Goal: Communication & Community: Answer question/provide support

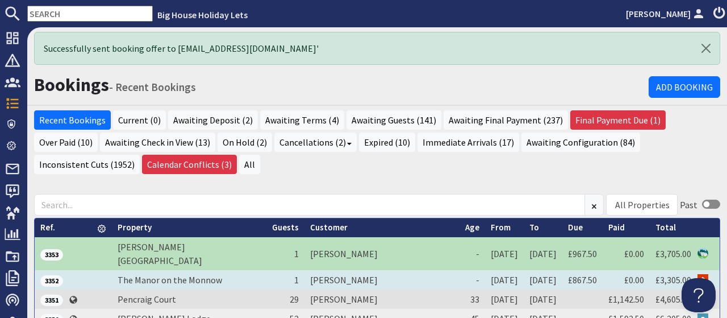
click at [321, 270] on td "Samantha Lord" at bounding box center [382, 279] width 155 height 19
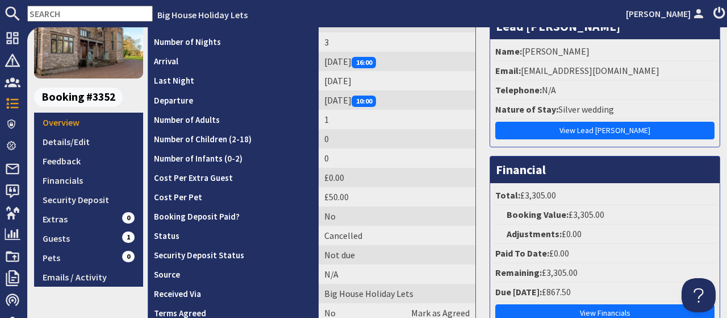
scroll to position [70, 0]
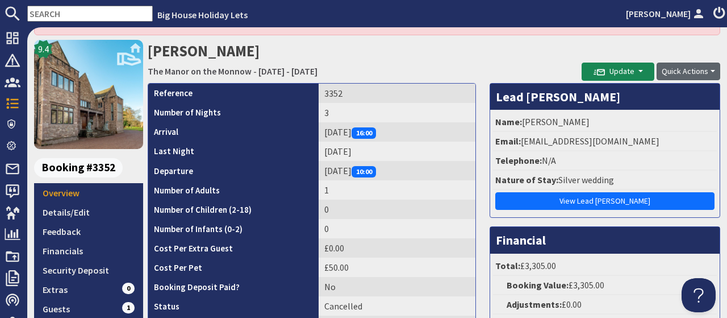
click at [677, 69] on button "Quick Actions" at bounding box center [689, 72] width 64 height 18
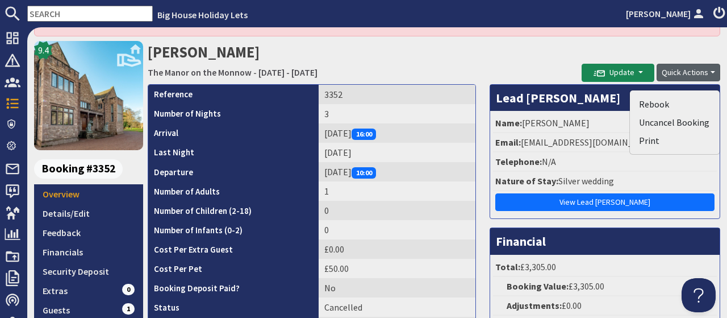
scroll to position [60, 0]
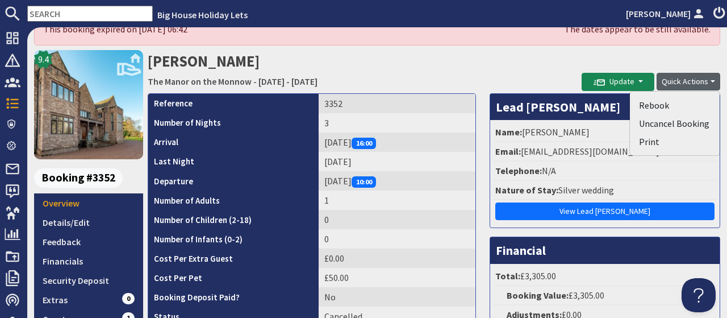
click at [685, 82] on button "Quick Actions" at bounding box center [689, 82] width 64 height 18
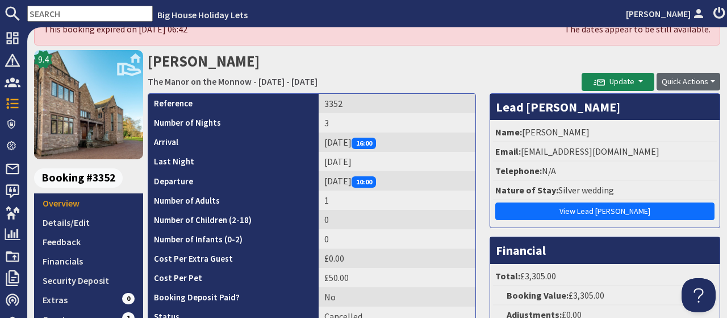
click at [685, 82] on button "Quick Actions" at bounding box center [689, 82] width 64 height 18
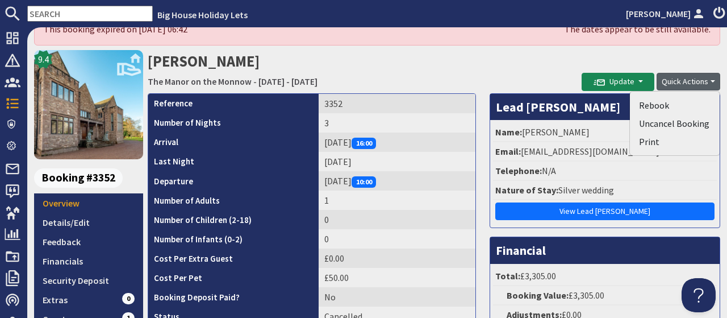
click at [369, 68] on h2 "Samantha Lord The Manor on the Monnow - Friday 17/04/2026 - Sunday 19/04/2026" at bounding box center [365, 70] width 434 height 40
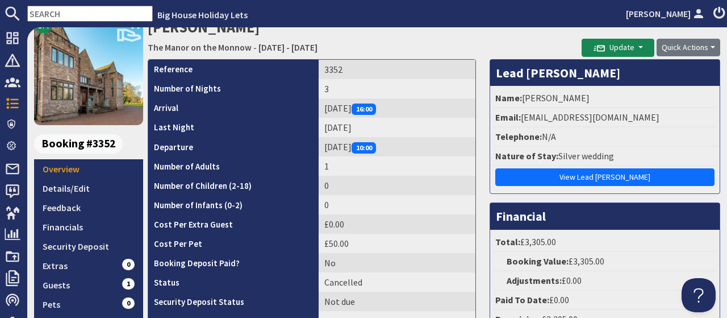
scroll to position [77, 0]
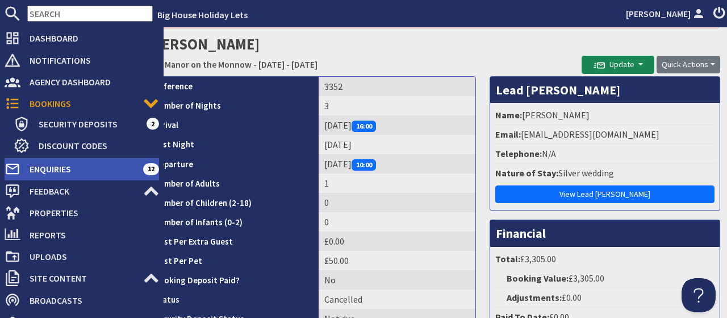
click at [39, 170] on span "Enquiries" at bounding box center [81, 169] width 123 height 18
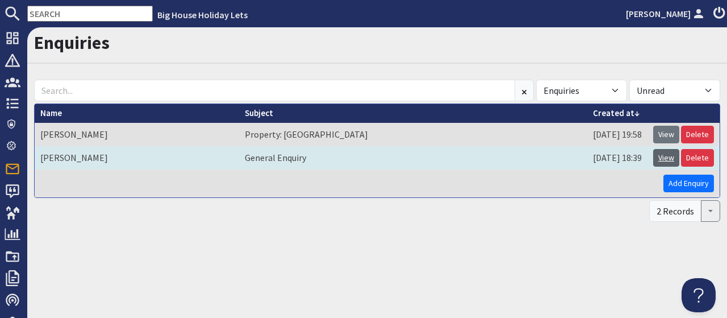
click at [660, 155] on link "View" at bounding box center [667, 158] width 26 height 18
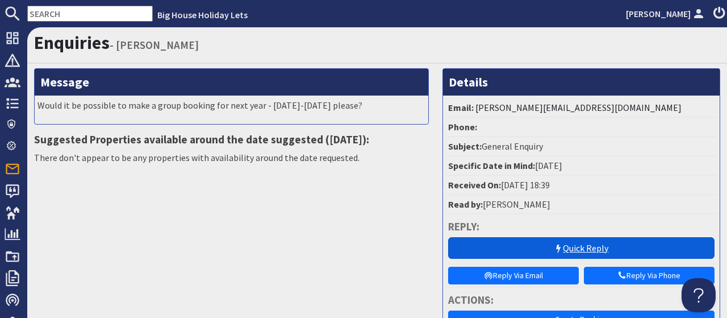
click at [593, 248] on link "Quick Reply" at bounding box center [581, 248] width 267 height 22
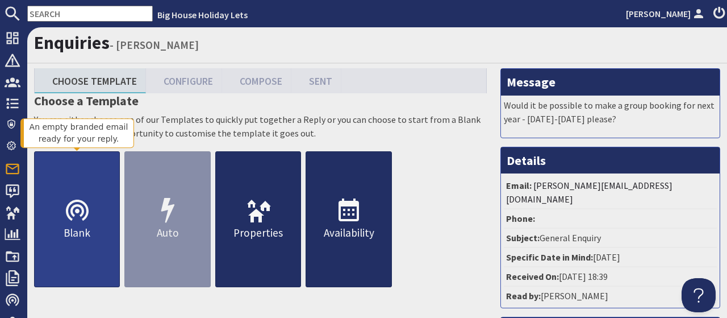
click at [86, 217] on use at bounding box center [77, 209] width 23 height 21
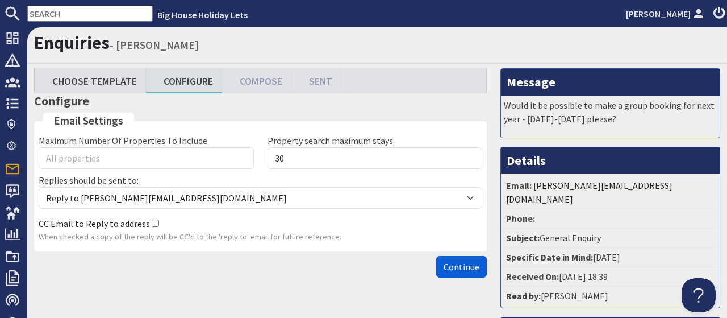
click at [452, 269] on span "Continue" at bounding box center [462, 266] width 36 height 11
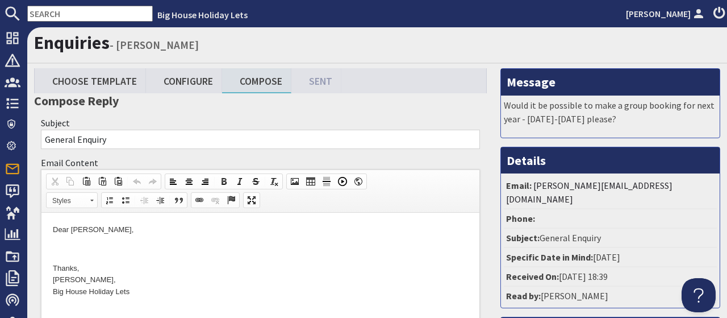
click at [130, 234] on p "Dear Trish Harrison," at bounding box center [260, 230] width 415 height 12
click at [131, 233] on p "Dear Trish Harrison," at bounding box center [260, 230] width 415 height 12
click at [136, 228] on p "Dear Trish Harrison," at bounding box center [260, 230] width 415 height 12
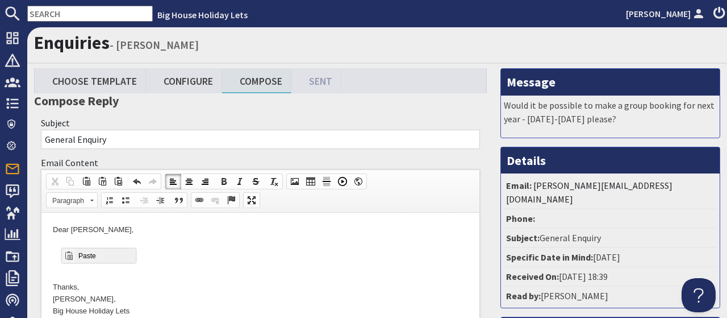
click at [86, 260] on span "Paste" at bounding box center [105, 255] width 60 height 14
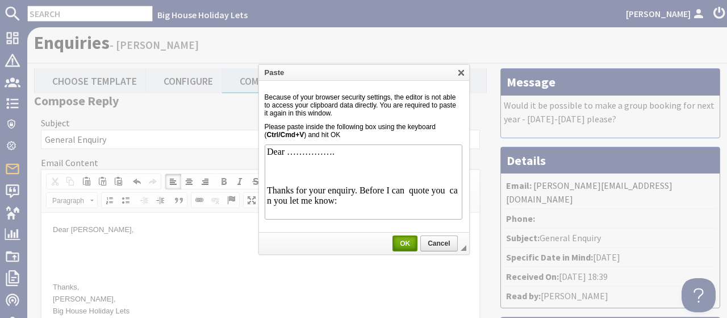
click at [398, 236] on link "OK" at bounding box center [405, 243] width 25 height 16
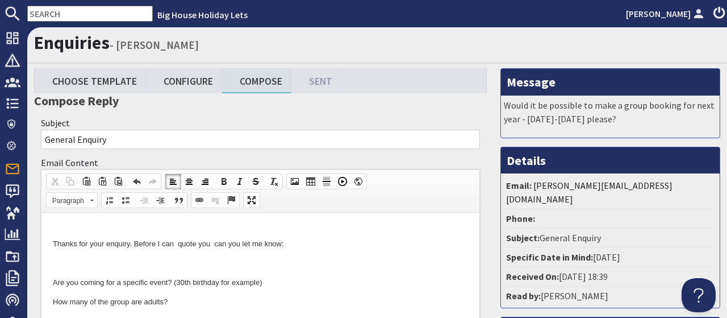
scroll to position [10, 0]
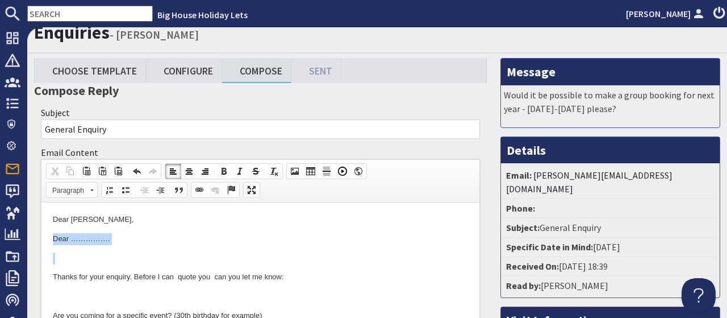
drag, startPoint x: 52, startPoint y: 235, endPoint x: 64, endPoint y: 257, distance: 25.2
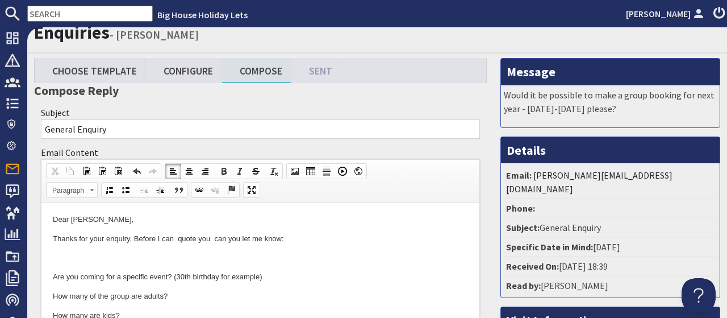
click at [301, 239] on p "Thanks for your enquiry. Before I can quote you can you let me know:" at bounding box center [260, 239] width 415 height 12
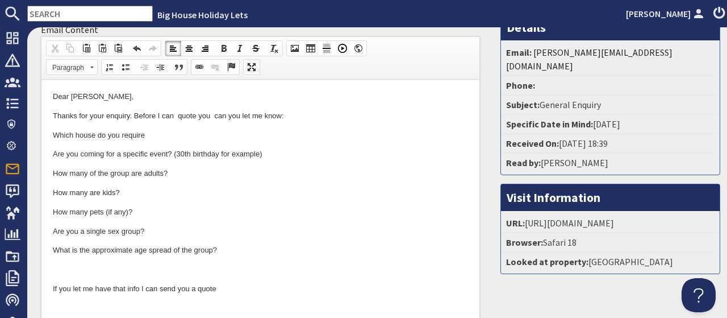
scroll to position [98, 0]
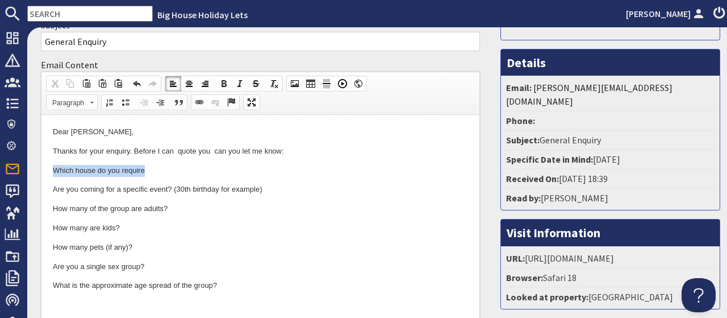
drag, startPoint x: 204, startPoint y: 169, endPoint x: 51, endPoint y: 166, distance: 152.9
click at [51, 166] on html "Dear Trish Harrison, Thanks for your enquiry. Before I can quote you can you le…" at bounding box center [260, 259] width 438 height 289
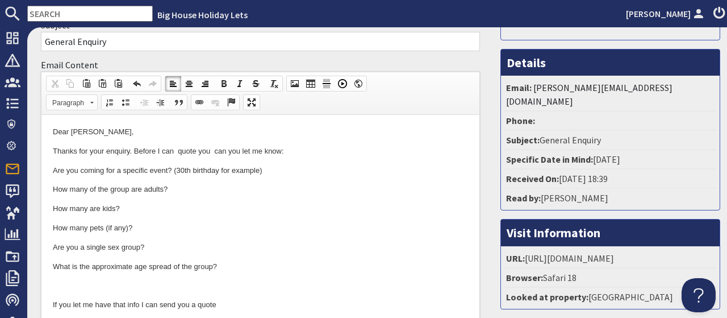
scroll to position [98, 0]
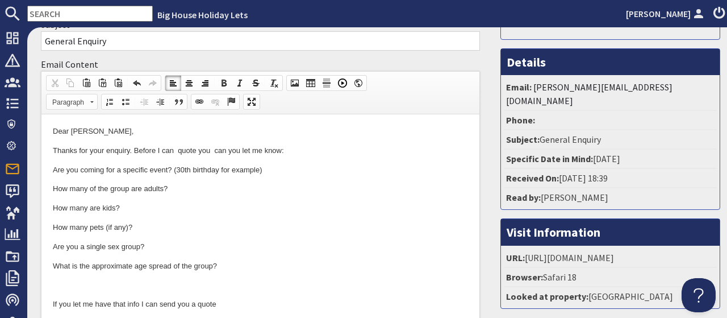
click at [318, 227] on p "How many pets (if any)?" at bounding box center [260, 228] width 415 height 12
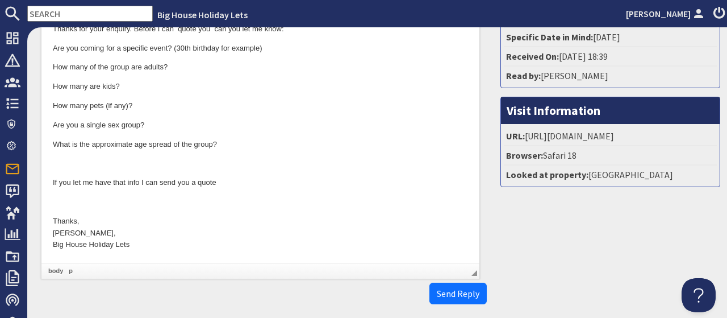
scroll to position [239, 0]
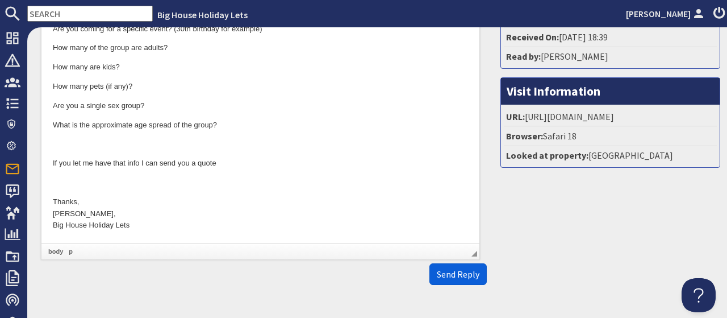
click at [472, 276] on span "Send Reply" at bounding box center [458, 273] width 43 height 11
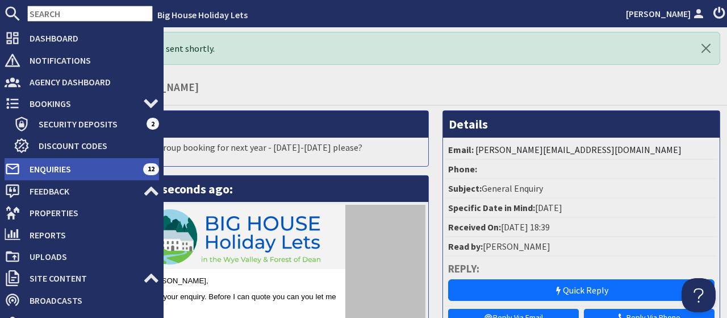
click at [44, 167] on span "Enquiries" at bounding box center [81, 169] width 123 height 18
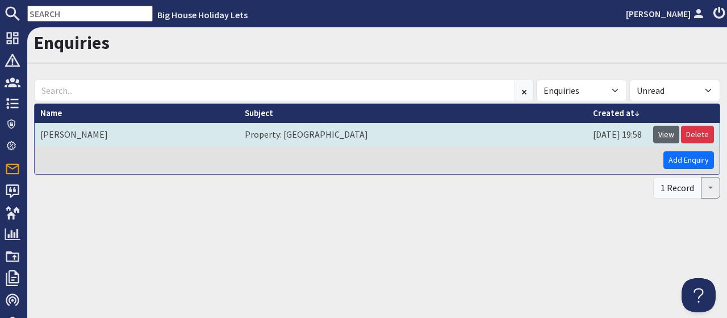
click at [672, 136] on link "View" at bounding box center [667, 135] width 26 height 18
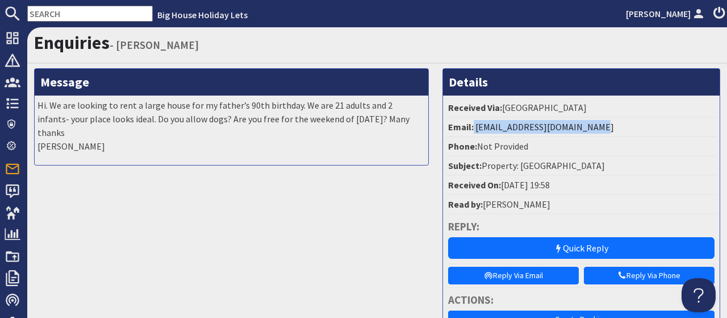
drag, startPoint x: 605, startPoint y: 124, endPoint x: 474, endPoint y: 126, distance: 130.7
click at [474, 126] on li "Email: fionakingdon@btinternet.com" at bounding box center [581, 127] width 271 height 19
copy li "[EMAIL_ADDRESS][DOMAIN_NAME]"
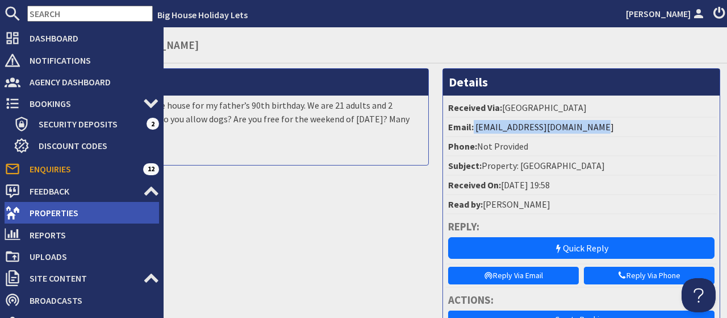
click at [43, 211] on span "Properties" at bounding box center [89, 212] width 139 height 18
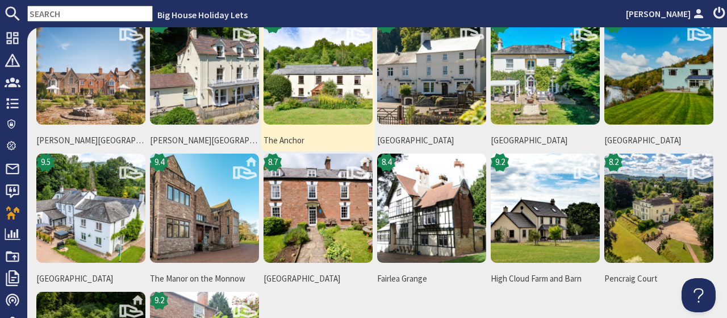
scroll to position [141, 0]
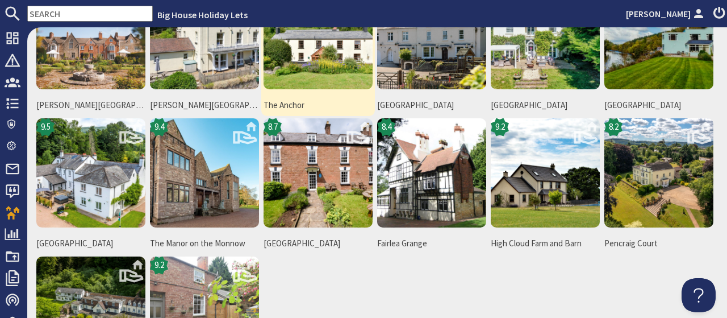
click at [321, 206] on img at bounding box center [318, 172] width 109 height 109
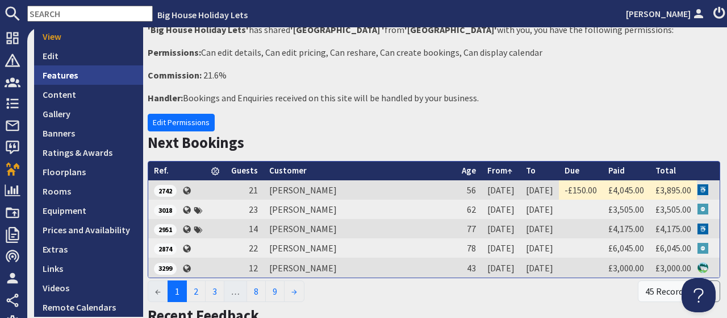
scroll to position [194, 0]
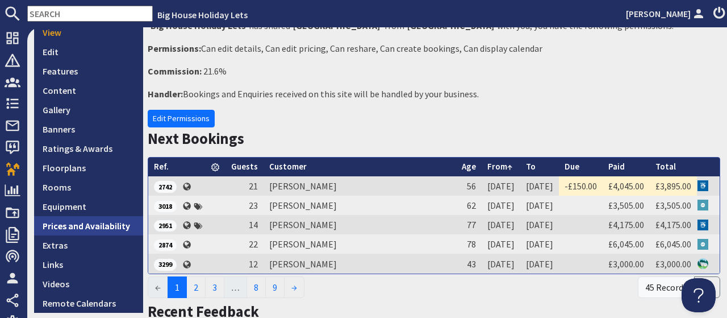
click at [107, 230] on link "Prices and Availability" at bounding box center [88, 225] width 109 height 19
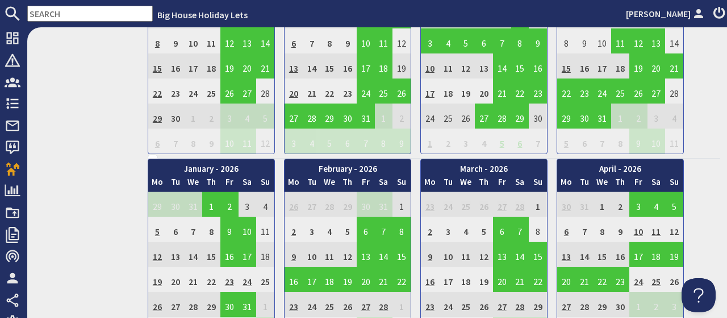
scroll to position [616, 0]
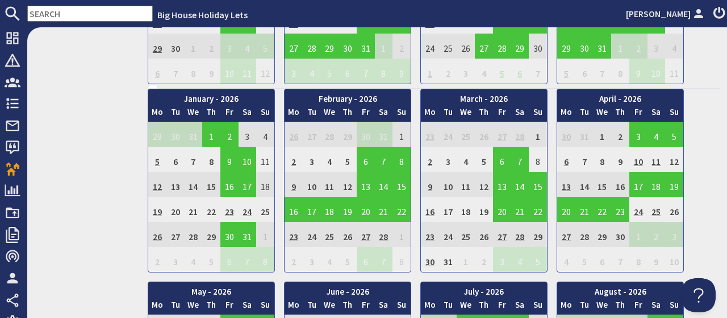
click at [365, 232] on td "27" at bounding box center [366, 234] width 18 height 25
click at [110, 211] on div "8.7 View on Site View Edit Features Content Gallery Banners Ratings & Awards Fl…" at bounding box center [88, 131] width 109 height 1359
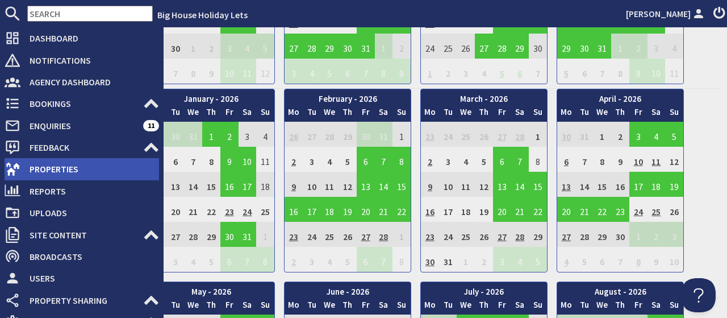
click at [49, 169] on span "Properties" at bounding box center [89, 169] width 139 height 18
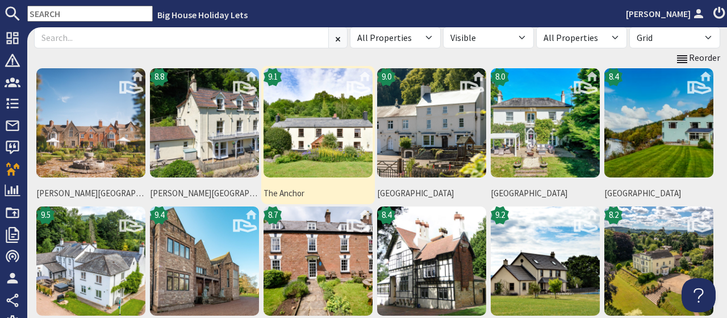
scroll to position [123, 0]
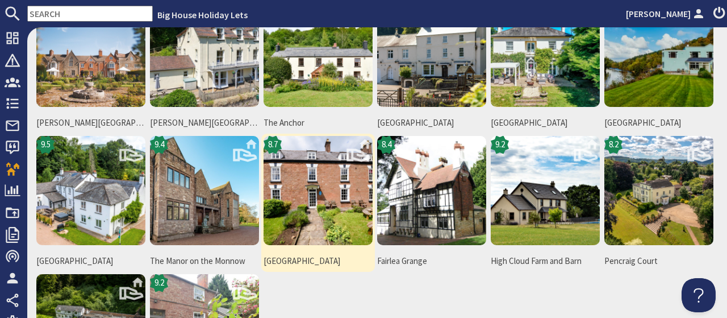
click at [321, 202] on img at bounding box center [318, 190] width 109 height 109
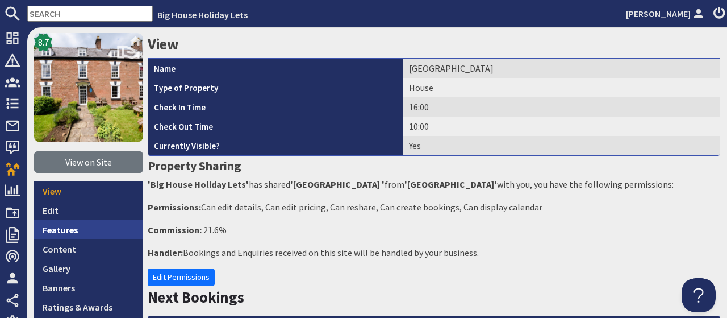
scroll to position [141, 0]
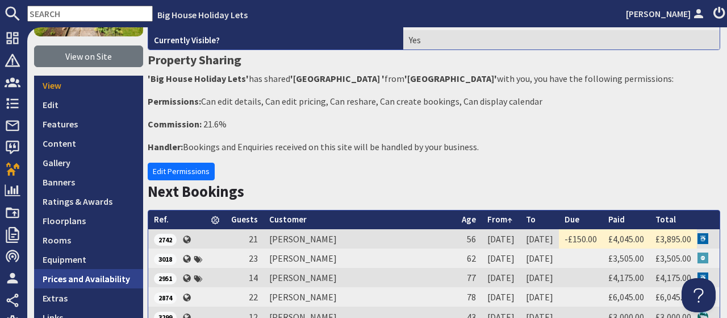
click at [98, 278] on link "Prices and Availability" at bounding box center [88, 278] width 109 height 19
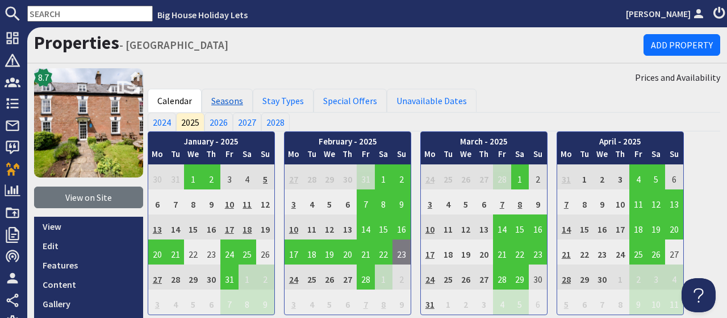
click at [232, 102] on link "Seasons" at bounding box center [227, 101] width 51 height 24
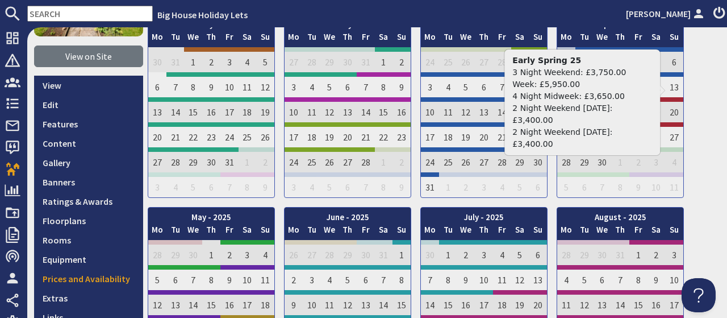
scroll to position [88, 0]
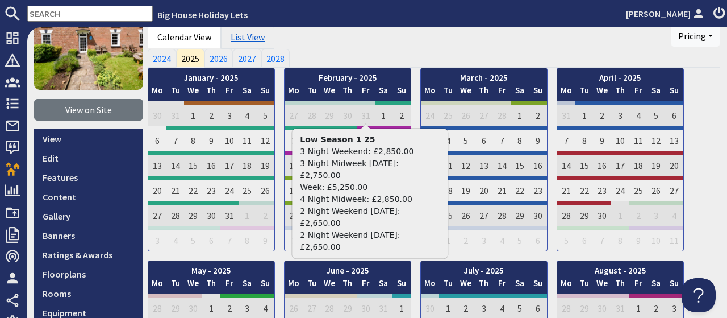
click at [243, 39] on link "List View" at bounding box center [247, 37] width 53 height 24
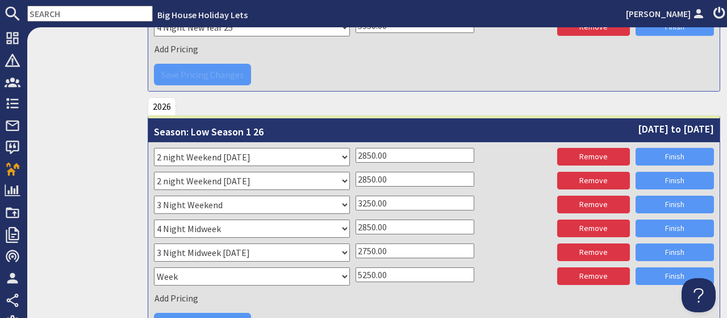
scroll to position [3294, 0]
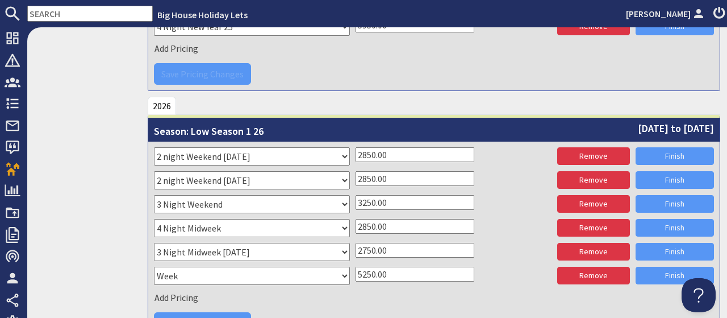
click at [367, 147] on input "2850.00" at bounding box center [415, 154] width 119 height 15
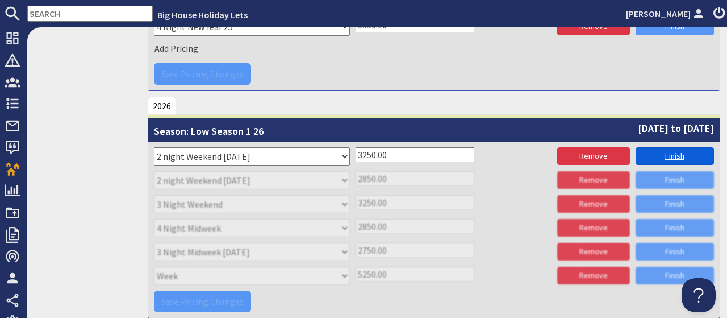
type input "3250.00"
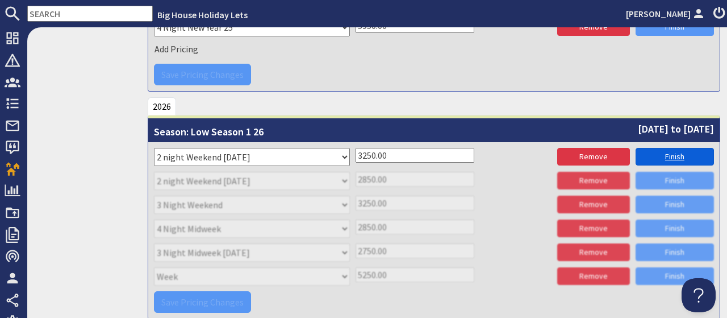
click at [670, 148] on link "Finish" at bounding box center [675, 157] width 78 height 18
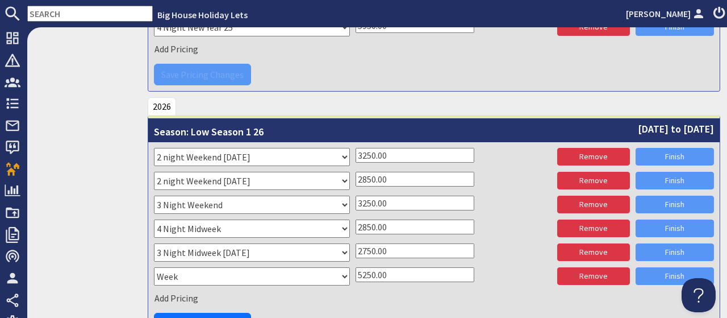
scroll to position [3294, 0]
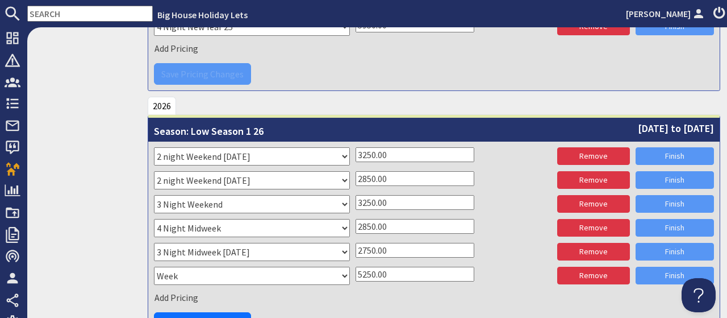
click at [368, 171] on input "2850.00" at bounding box center [415, 178] width 119 height 15
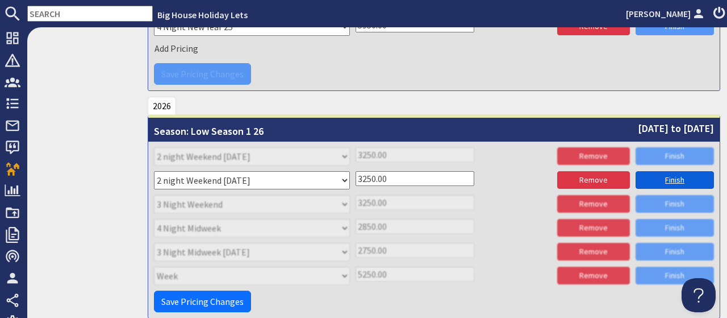
type input "3250.00"
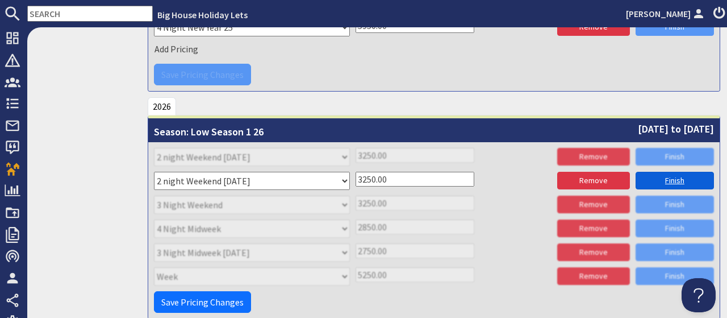
click at [661, 172] on link "Finish" at bounding box center [675, 181] width 78 height 18
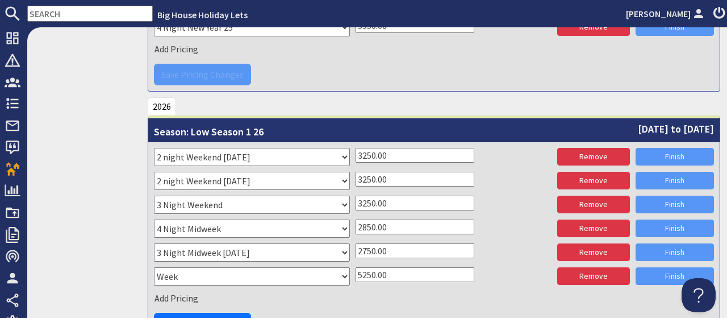
click at [369, 195] on input "3250.00" at bounding box center [415, 202] width 119 height 15
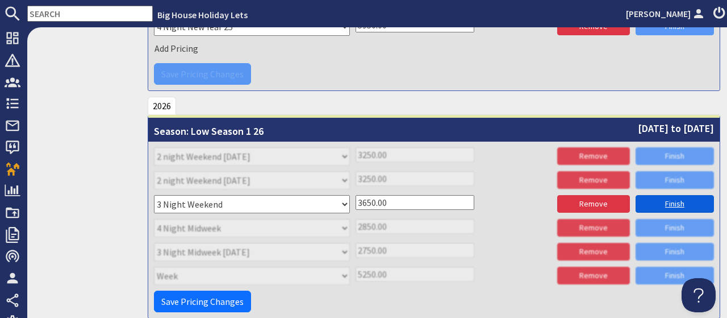
type input "3650.00"
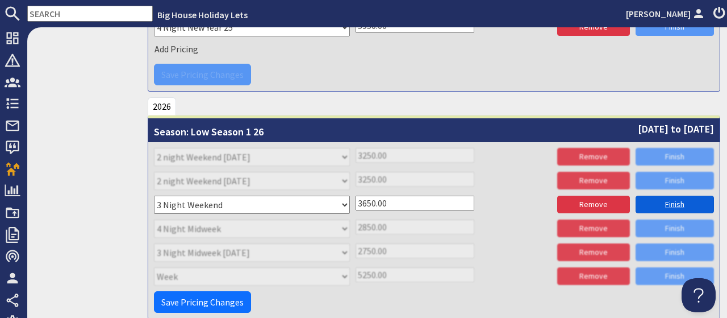
click at [677, 195] on link "Finish" at bounding box center [675, 204] width 78 height 18
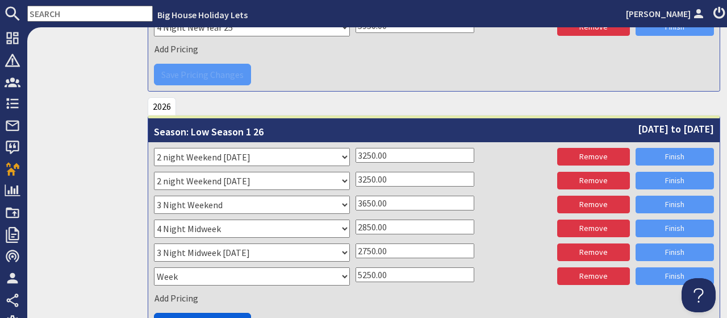
scroll to position [3294, 0]
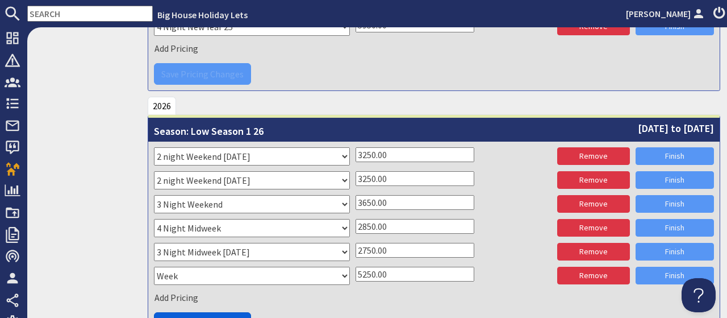
click at [207, 317] on span "Save Pricing Changes" at bounding box center [202, 322] width 82 height 11
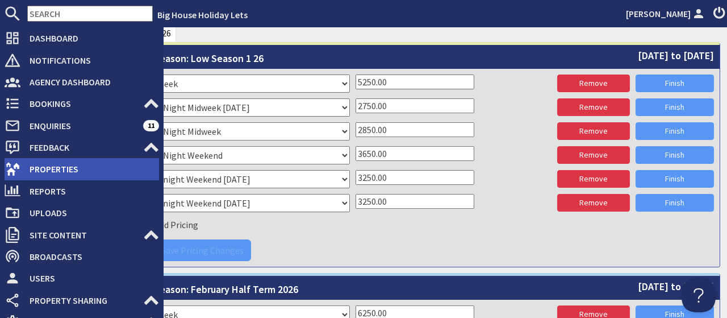
click at [55, 165] on span "Properties" at bounding box center [89, 169] width 139 height 18
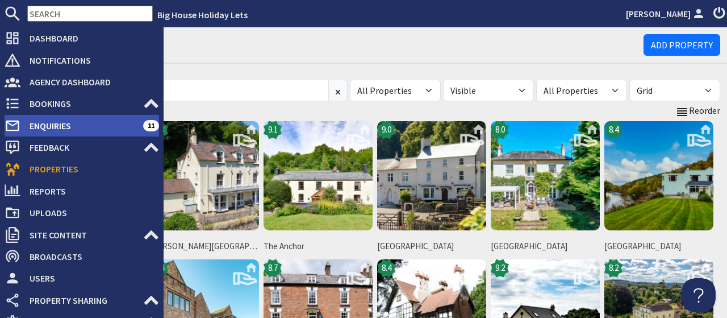
click at [53, 126] on span "Enquiries" at bounding box center [81, 126] width 123 height 18
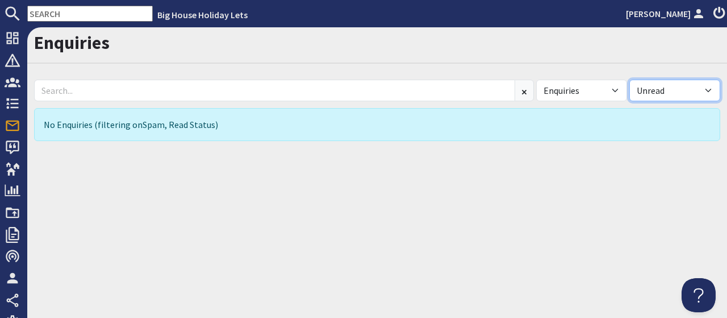
click at [630, 80] on select "All Read Unread" at bounding box center [675, 91] width 91 height 22
select select
click option "All" at bounding box center [0, 0] width 0 height 0
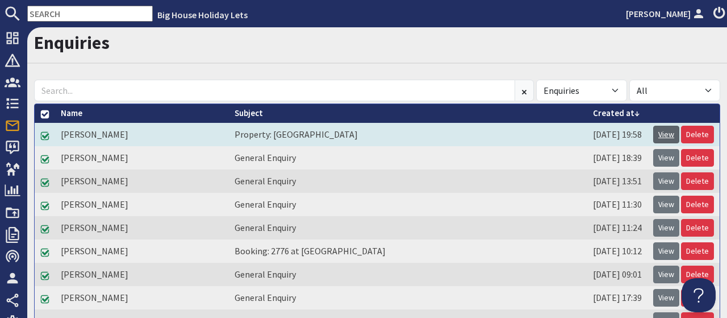
click at [667, 133] on link "View" at bounding box center [667, 135] width 26 height 18
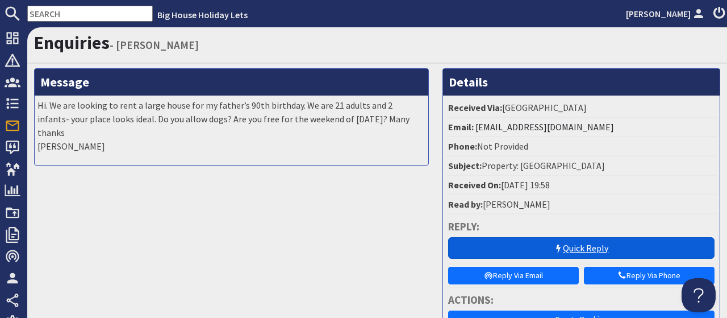
click at [585, 251] on link "Quick Reply" at bounding box center [581, 248] width 267 height 22
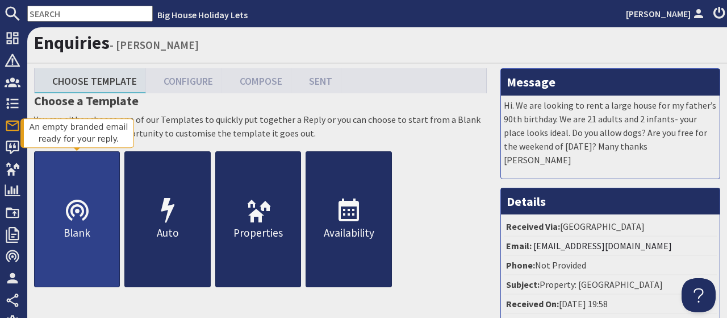
click at [82, 218] on icon at bounding box center [77, 210] width 27 height 27
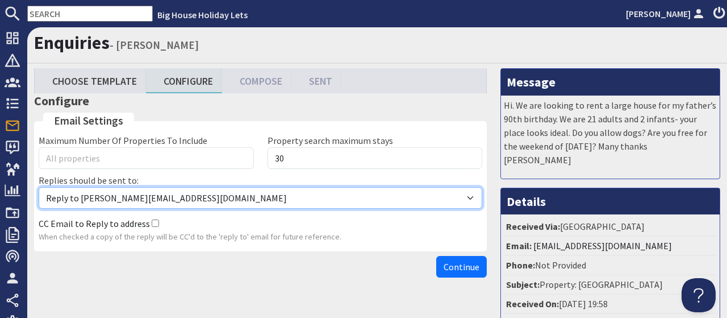
click at [39, 187] on select "Reply to [PERSON_NAME][EMAIL_ADDRESS][DOMAIN_NAME] Reply to [EMAIL_ADDRESS][DOM…" at bounding box center [261, 198] width 444 height 22
select select "reply_to_composer"
click option "Reply to [EMAIL_ADDRESS][DOMAIN_NAME]" at bounding box center [0, 0] width 0 height 0
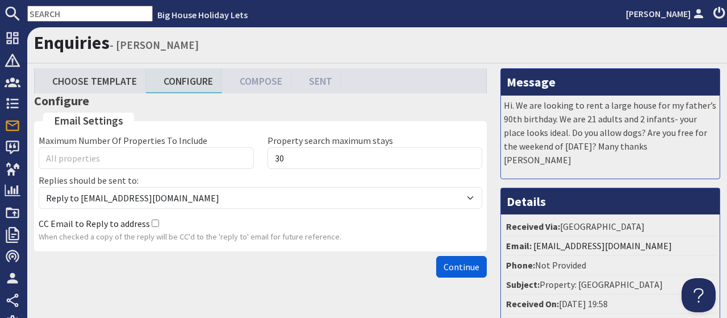
click at [456, 265] on span "Continue" at bounding box center [462, 266] width 36 height 11
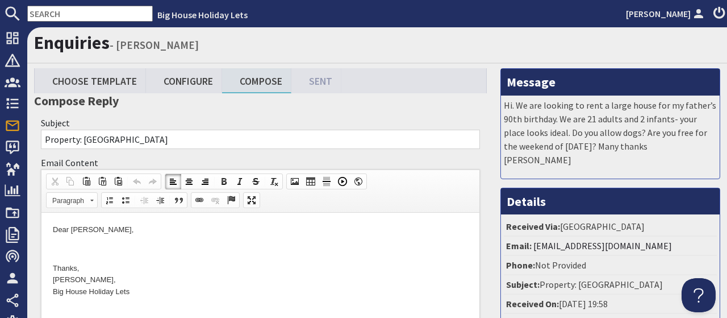
click at [142, 231] on p "Dear [PERSON_NAME]," at bounding box center [260, 230] width 415 height 12
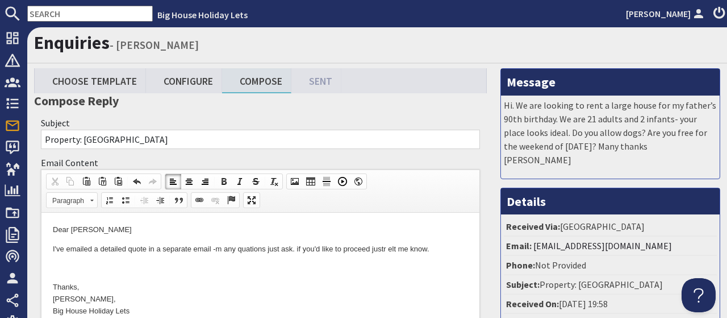
click at [384, 249] on p "I've emailed a detailed quote in a separate email -m any quations just ask. if …" at bounding box center [260, 249] width 415 height 12
click at [396, 248] on p "I've emailed a detailed quote in a separate email -m any quations just ask. if …" at bounding box center [260, 249] width 415 height 12
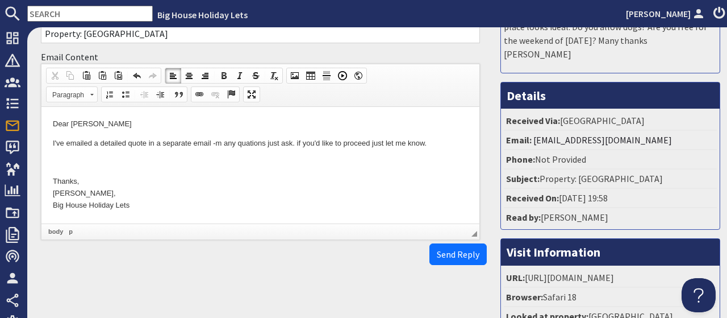
scroll to position [159, 0]
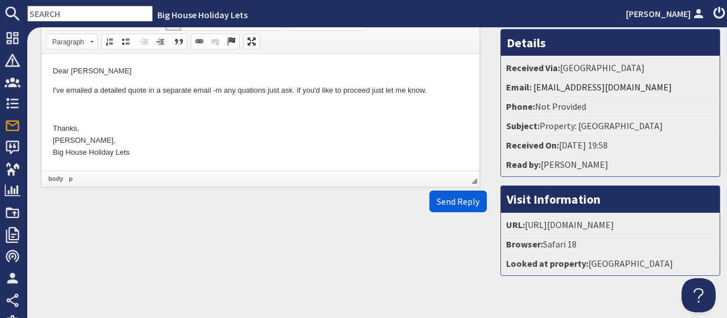
click at [455, 209] on button "Send Reply" at bounding box center [458, 201] width 57 height 22
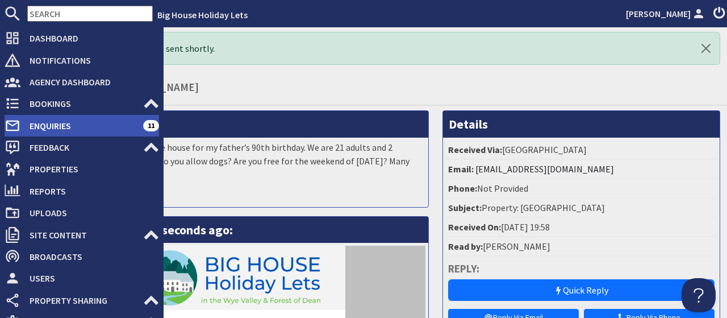
click at [44, 126] on span "Enquiries" at bounding box center [81, 126] width 123 height 18
